Goal: Transaction & Acquisition: Purchase product/service

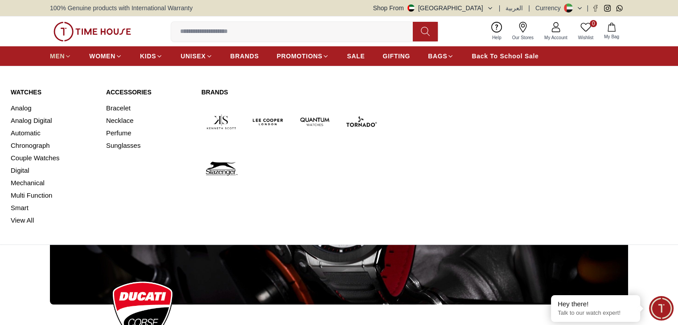
click at [70, 54] on icon at bounding box center [68, 56] width 7 height 7
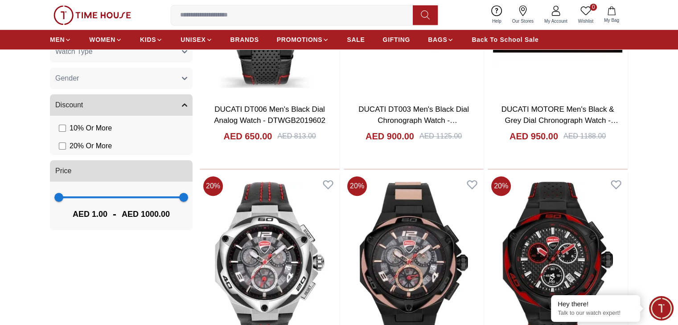
scroll to position [540, 0]
click at [488, 173] on img at bounding box center [558, 265] width 140 height 184
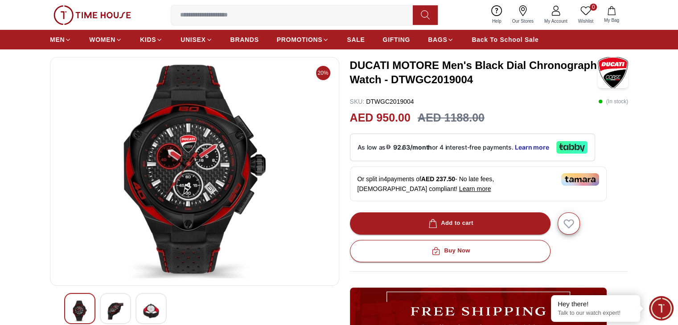
scroll to position [41, 0]
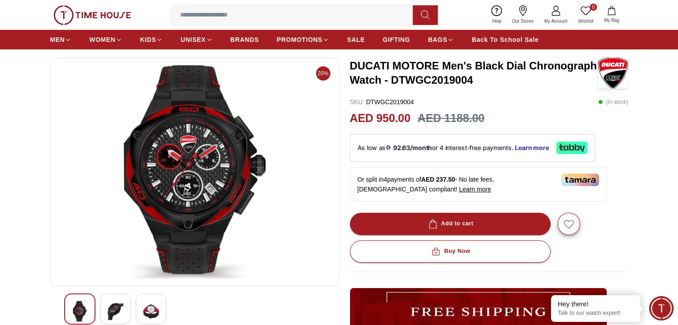
click at [105, 308] on div at bounding box center [115, 309] width 31 height 31
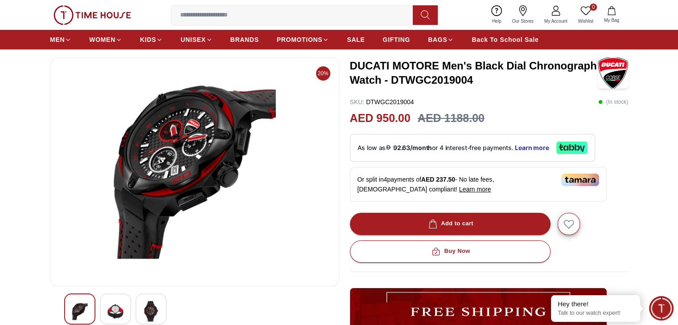
click at [157, 316] on img at bounding box center [151, 311] width 16 height 21
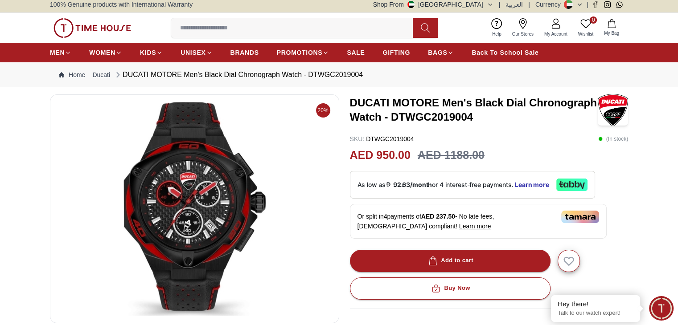
scroll to position [3, 0]
